Goal: Answer question/provide support

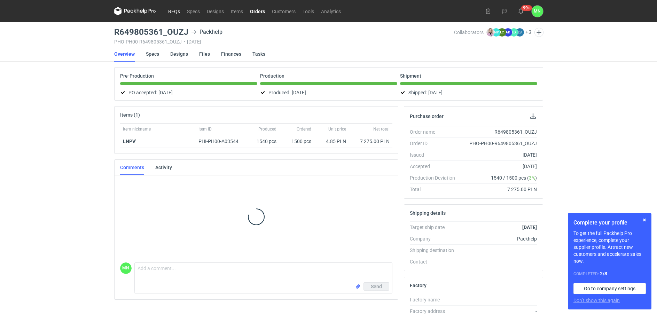
click at [177, 9] on link "RFQs" at bounding box center [174, 11] width 19 height 8
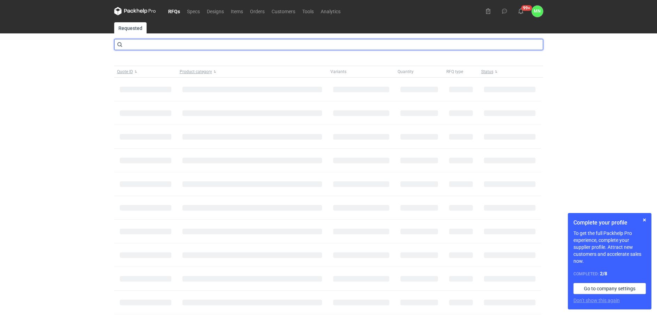
click at [145, 44] on input "text" at bounding box center [328, 44] width 429 height 11
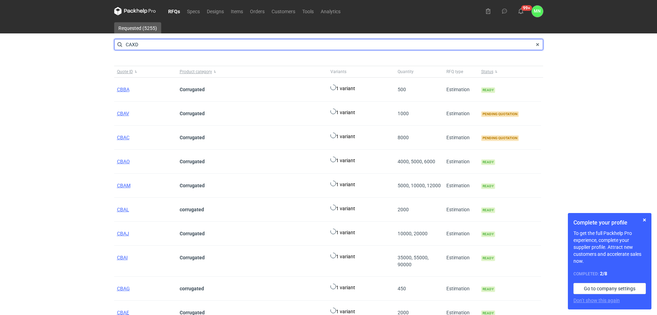
type input "CAXD"
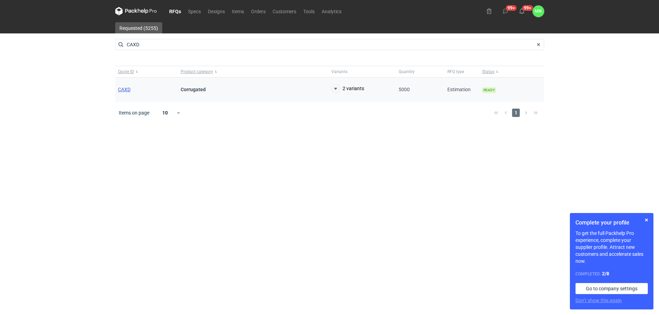
click at [122, 89] on span "CAXD" at bounding box center [124, 90] width 13 height 6
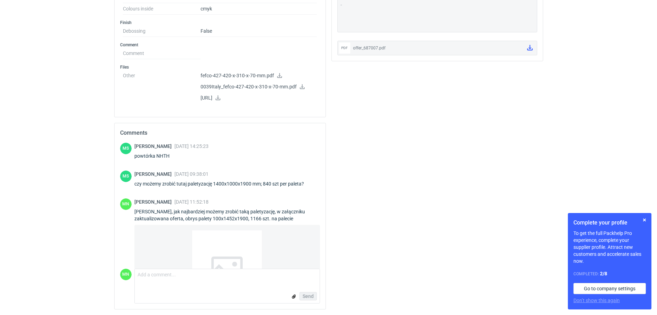
click at [159, 156] on div "powtórka NHTH" at bounding box center [171, 156] width 74 height 7
copy div "NHTH"
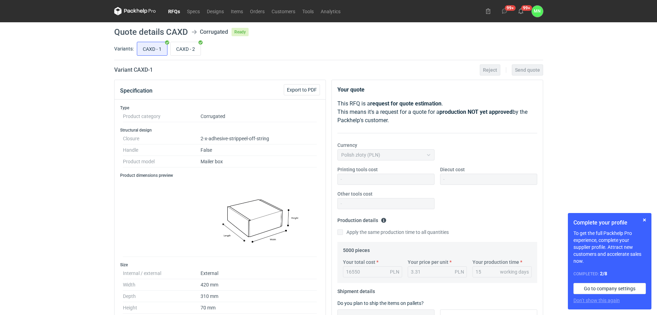
click at [175, 9] on link "RFQs" at bounding box center [174, 11] width 19 height 8
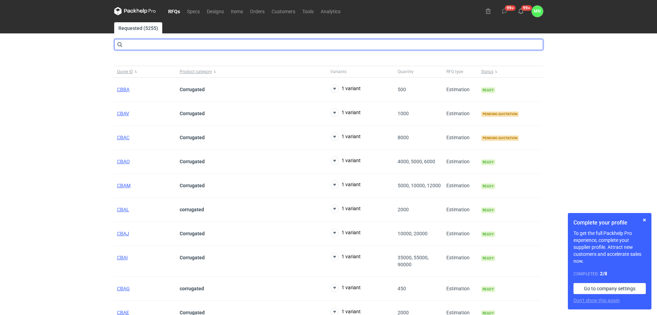
click at [130, 42] on input "text" at bounding box center [328, 44] width 429 height 11
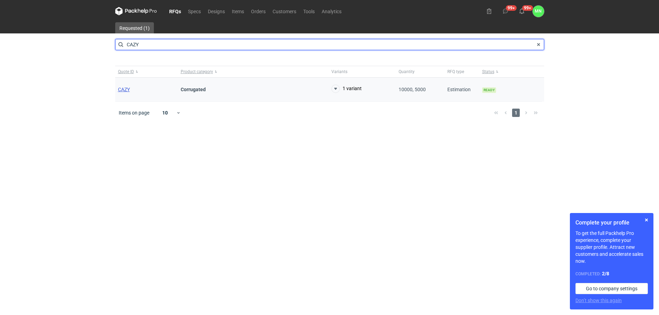
type input "CAZY"
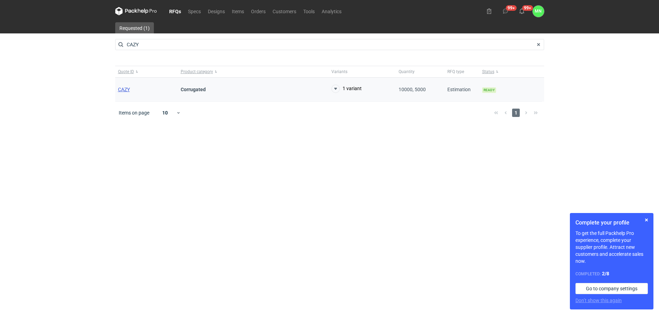
click at [129, 90] on span "CAZY" at bounding box center [124, 90] width 12 height 6
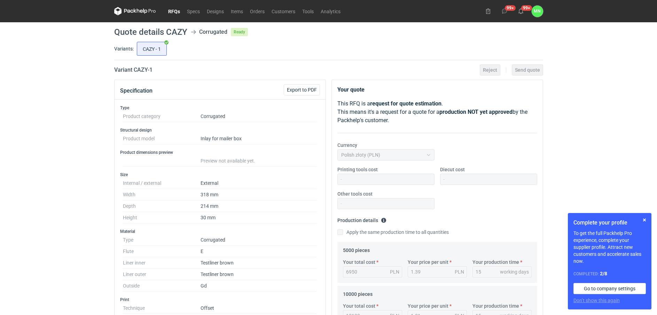
click at [143, 68] on h2 "Variant CAZY - 1" at bounding box center [133, 70] width 38 height 8
copy h2 "CAZY"
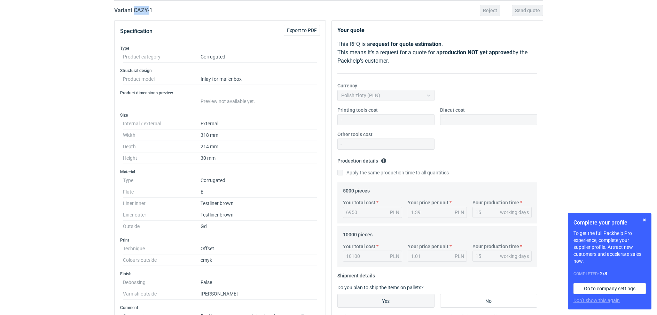
scroll to position [298, 0]
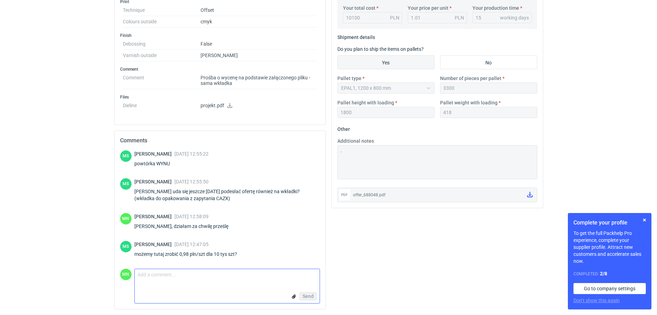
click at [207, 282] on textarea "Comment message" at bounding box center [227, 276] width 185 height 15
type textarea "[PERSON_NAME], w załączniku oferta nową ceną :)"
click at [293, 296] on input "file" at bounding box center [294, 296] width 6 height 7
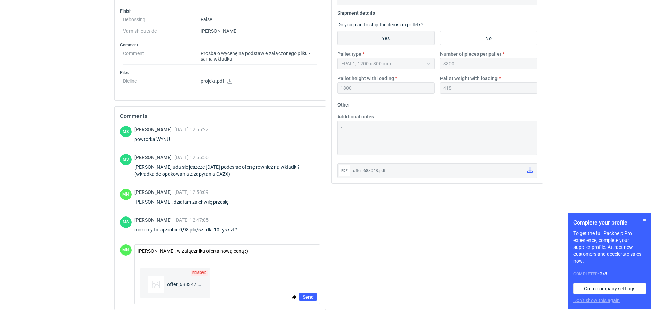
scroll to position [323, 0]
click at [313, 295] on span "Send" at bounding box center [308, 296] width 11 height 5
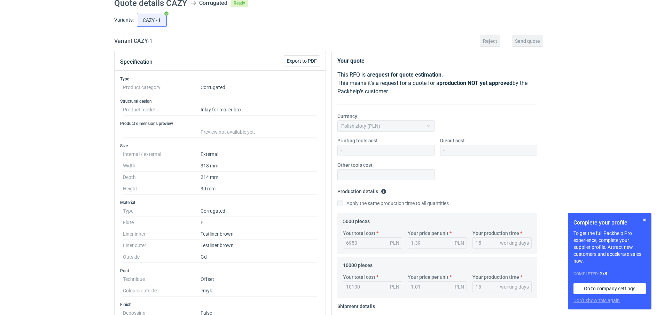
scroll to position [0, 0]
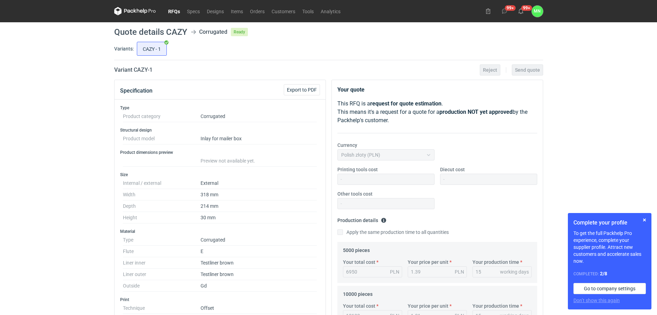
click at [172, 11] on link "RFQs" at bounding box center [174, 11] width 19 height 8
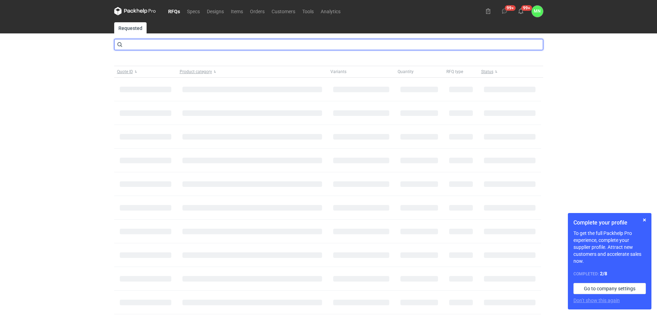
click at [133, 47] on input "text" at bounding box center [328, 44] width 429 height 11
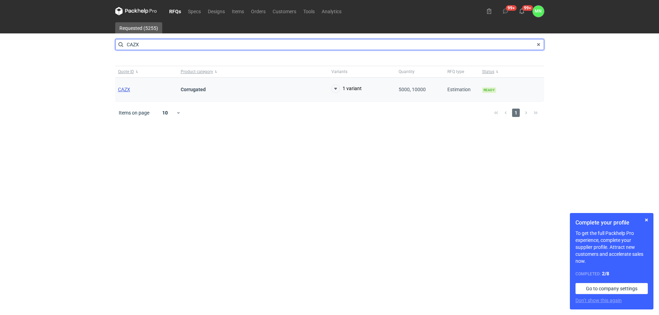
type input "CAZX"
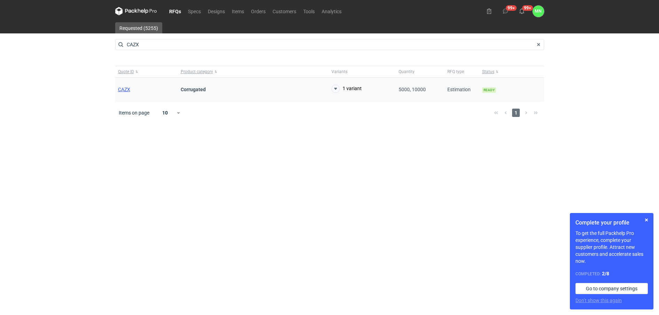
click at [125, 90] on span "CAZX" at bounding box center [124, 90] width 12 height 6
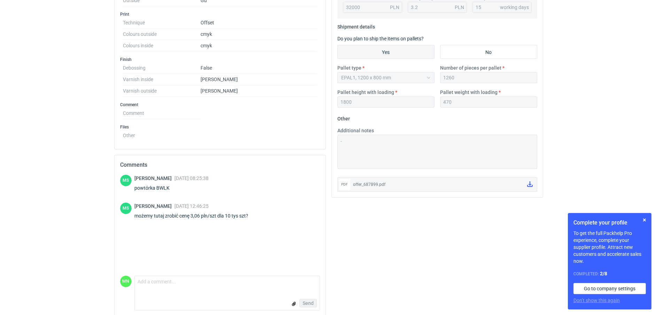
scroll to position [315, 0]
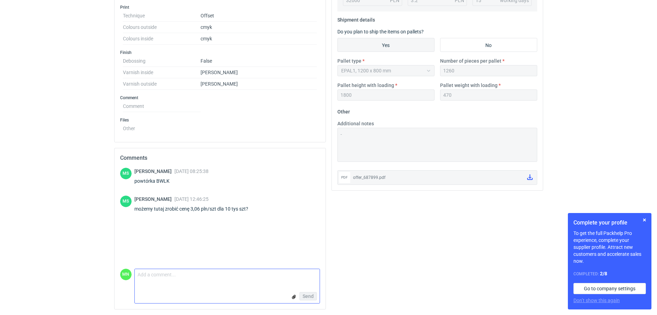
click at [195, 278] on textarea "Comment message" at bounding box center [227, 276] width 185 height 15
drag, startPoint x: 95, startPoint y: 213, endPoint x: 119, endPoint y: 230, distance: 29.3
click at [200, 289] on form "Comment message Send" at bounding box center [227, 286] width 186 height 35
click at [190, 273] on textarea "Comment message" at bounding box center [227, 276] width 185 height 15
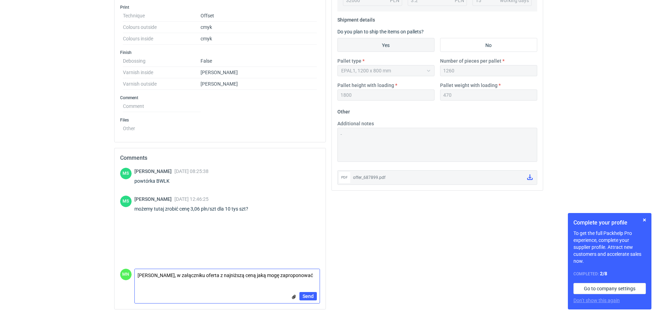
type textarea "[PERSON_NAME], w załączniku oferta z najniższą ceną jaką mogę zaproponować"
click at [296, 295] on input "file" at bounding box center [294, 296] width 6 height 7
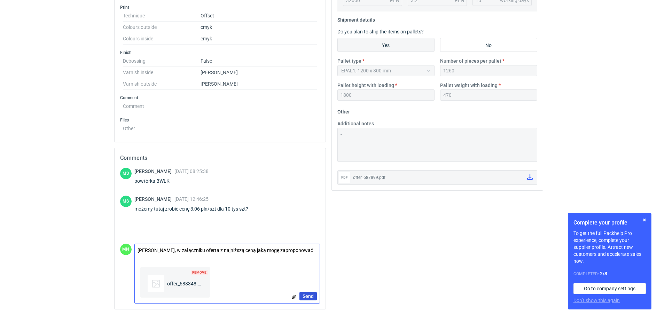
click at [307, 294] on span "Send" at bounding box center [308, 296] width 11 height 5
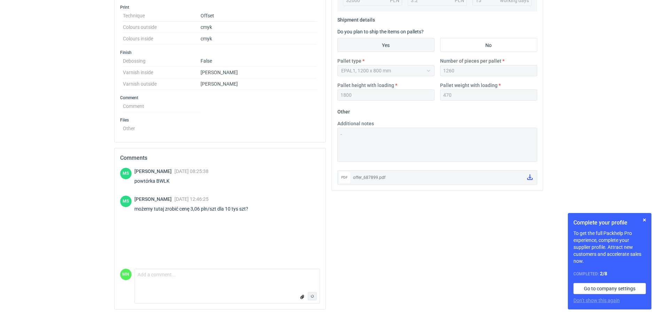
scroll to position [65, 0]
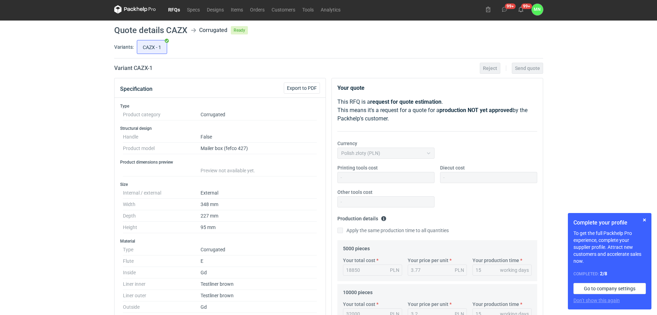
scroll to position [0, 0]
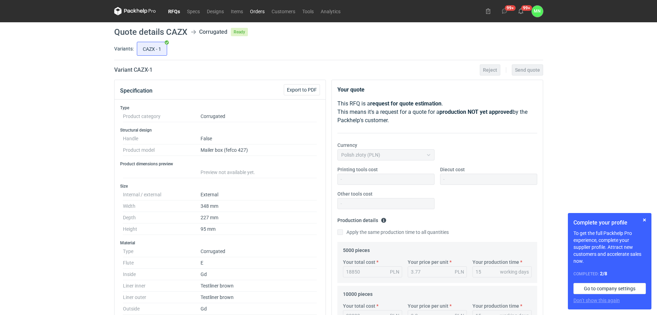
click at [260, 9] on link "Orders" at bounding box center [258, 11] width 22 height 8
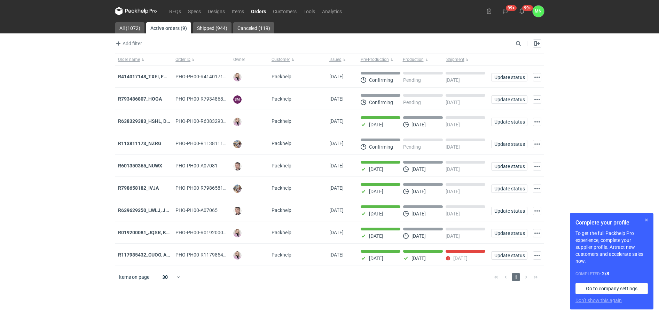
click at [648, 221] on button "button" at bounding box center [646, 220] width 8 height 8
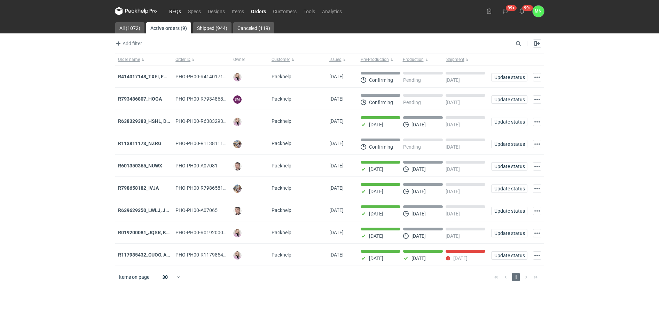
click at [172, 11] on link "RFQs" at bounding box center [175, 11] width 19 height 8
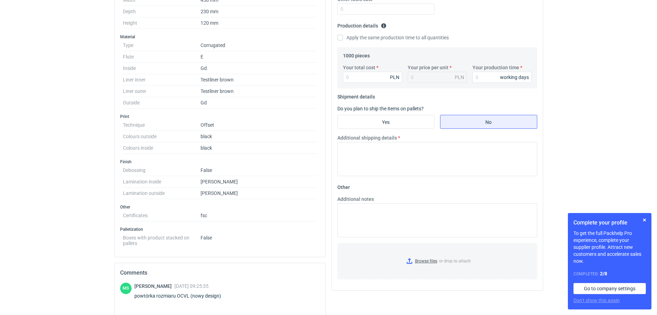
scroll to position [261, 0]
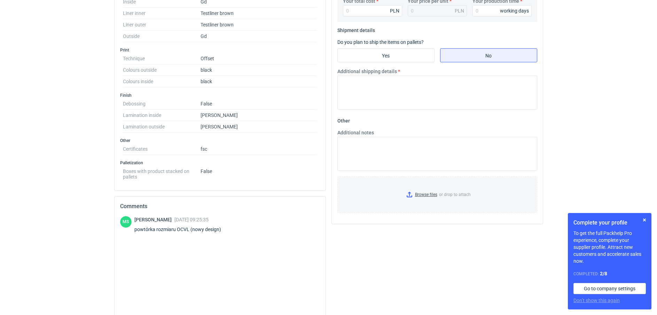
click at [177, 229] on div "powtórka rozmiaru OCVL (nowy design)" at bounding box center [181, 229] width 95 height 7
copy div "OCVL"
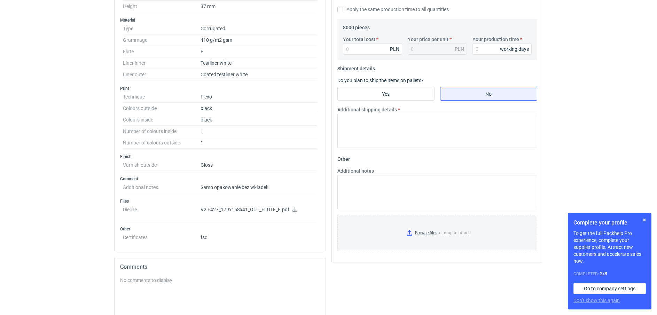
scroll to position [218, 0]
